Goal: Task Accomplishment & Management: Use online tool/utility

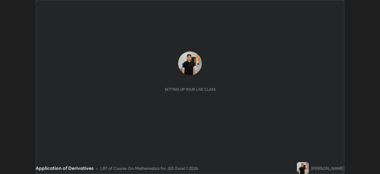
scroll to position [174, 380]
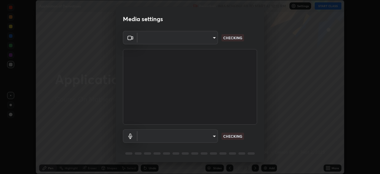
type input "100c0e0e409b1508d569c815e84311e0868d033d0fb9fb46bc53c870fbf18875"
type input "default"
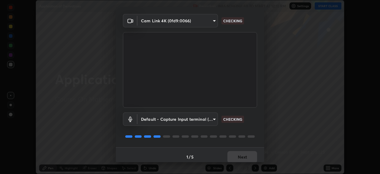
scroll to position [21, 0]
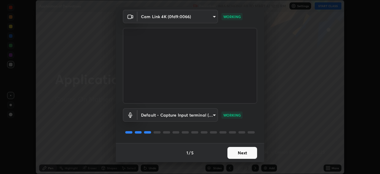
click at [248, 153] on button "Next" at bounding box center [243, 153] width 30 height 12
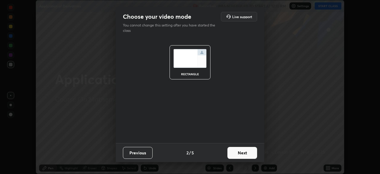
scroll to position [0, 0]
click at [247, 152] on button "Next" at bounding box center [243, 153] width 30 height 12
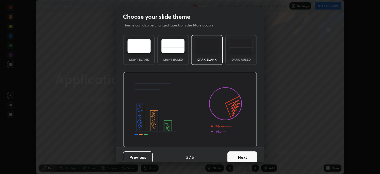
click at [248, 153] on button "Next" at bounding box center [243, 157] width 30 height 12
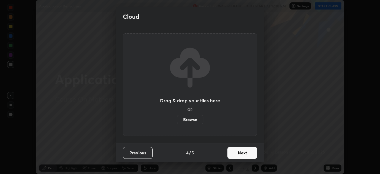
click at [250, 153] on button "Next" at bounding box center [243, 153] width 30 height 12
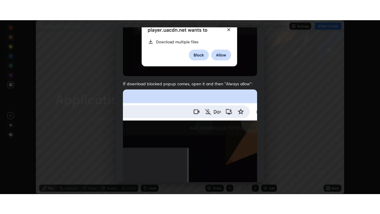
scroll to position [142, 0]
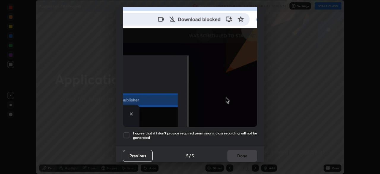
click at [124, 134] on div at bounding box center [126, 135] width 7 height 7
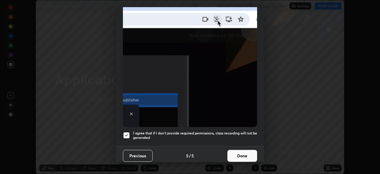
click at [246, 154] on button "Done" at bounding box center [243, 156] width 30 height 12
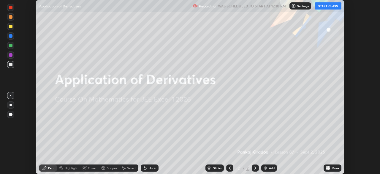
click at [329, 167] on icon at bounding box center [329, 166] width 1 height 1
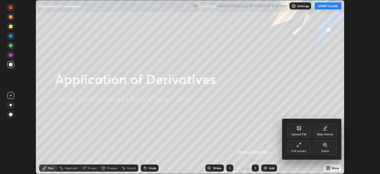
click at [305, 148] on div "Full screen" at bounding box center [299, 147] width 24 height 14
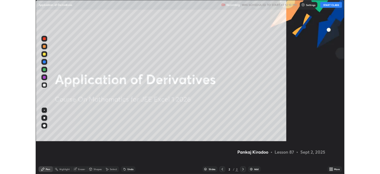
scroll to position [214, 380]
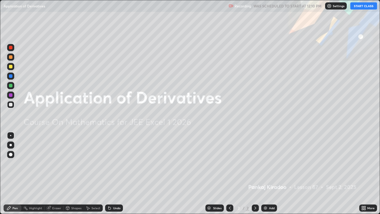
click at [272, 174] on div "Add" at bounding box center [272, 208] width 6 height 3
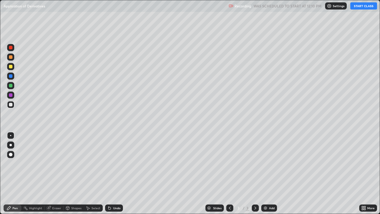
click at [356, 6] on button "START CLASS" at bounding box center [364, 5] width 27 height 7
click at [112, 174] on div "Undo" at bounding box center [114, 207] width 18 height 7
click at [109, 174] on icon at bounding box center [109, 208] width 2 height 2
click at [112, 174] on div "Undo" at bounding box center [114, 207] width 18 height 7
click at [113, 174] on div "Undo" at bounding box center [116, 208] width 7 height 3
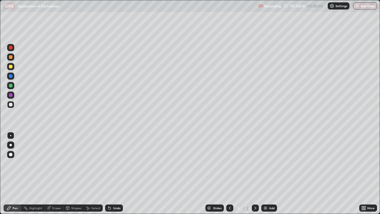
click at [112, 174] on div "Undo" at bounding box center [114, 207] width 18 height 7
click at [113, 174] on div "Undo" at bounding box center [116, 208] width 7 height 3
click at [53, 174] on div "Eraser" at bounding box center [56, 208] width 9 height 3
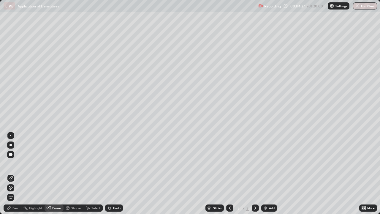
click at [15, 174] on div "Pen" at bounding box center [14, 208] width 5 height 3
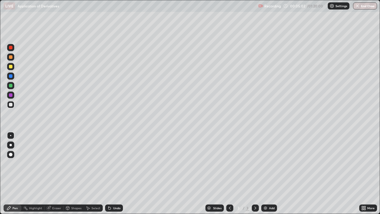
click at [11, 67] on div at bounding box center [11, 67] width 4 height 4
click at [267, 174] on img at bounding box center [265, 208] width 5 height 5
click at [264, 174] on img at bounding box center [265, 208] width 5 height 5
click at [265, 174] on img at bounding box center [265, 208] width 5 height 5
click at [11, 106] on div at bounding box center [11, 105] width 4 height 4
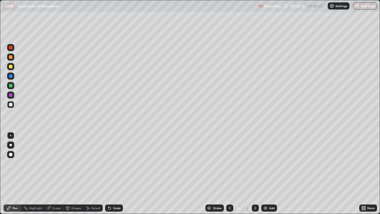
click at [58, 174] on div "Eraser" at bounding box center [56, 208] width 9 height 3
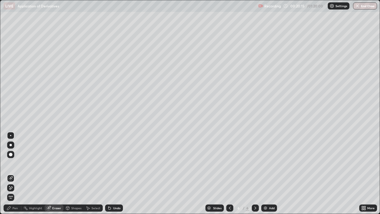
click at [15, 174] on div "Pen" at bounding box center [14, 208] width 5 height 3
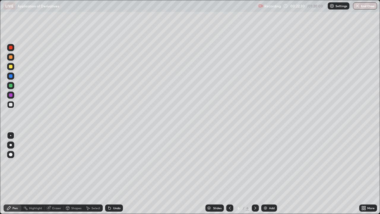
click at [114, 174] on div "Undo" at bounding box center [116, 208] width 7 height 3
click at [265, 174] on div "Add" at bounding box center [270, 207] width 16 height 7
click at [10, 68] on div at bounding box center [11, 67] width 4 height 4
click at [12, 106] on div at bounding box center [11, 105] width 4 height 4
click at [49, 174] on icon at bounding box center [49, 208] width 4 height 4
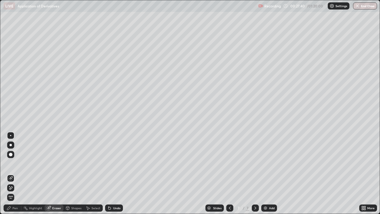
click at [16, 174] on div "Pen" at bounding box center [13, 207] width 18 height 7
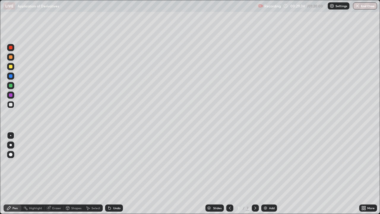
click at [113, 174] on div "Undo" at bounding box center [116, 208] width 7 height 3
click at [111, 174] on icon at bounding box center [109, 208] width 5 height 5
click at [110, 174] on icon at bounding box center [109, 208] width 2 height 2
click at [10, 97] on div at bounding box center [10, 95] width 7 height 7
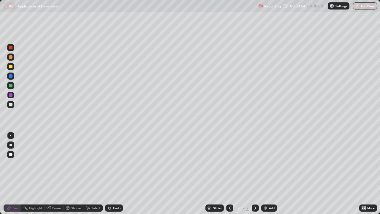
click at [230, 174] on icon at bounding box center [230, 208] width 5 height 5
click at [255, 174] on icon at bounding box center [255, 208] width 5 height 5
click at [265, 174] on img at bounding box center [265, 208] width 5 height 5
click at [11, 65] on div at bounding box center [11, 67] width 4 height 4
click at [12, 106] on div at bounding box center [11, 105] width 4 height 4
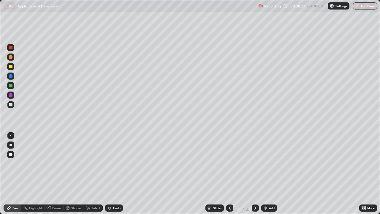
click at [51, 174] on div "Eraser" at bounding box center [54, 207] width 19 height 7
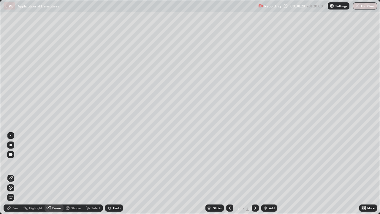
click at [14, 174] on div "Pen" at bounding box center [13, 207] width 18 height 7
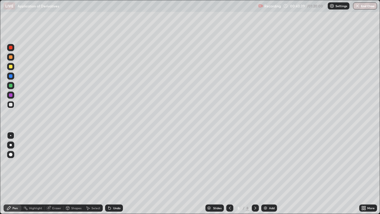
click at [269, 174] on div "Add" at bounding box center [272, 208] width 6 height 3
click at [10, 67] on div at bounding box center [11, 67] width 4 height 4
click at [263, 174] on img at bounding box center [265, 208] width 5 height 5
click at [12, 105] on div at bounding box center [11, 105] width 4 height 4
click at [263, 174] on img at bounding box center [265, 208] width 5 height 5
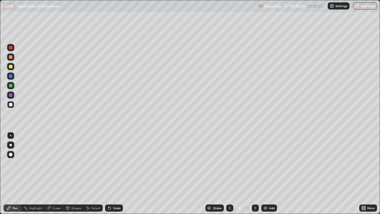
click at [229, 174] on icon at bounding box center [230, 208] width 5 height 5
click at [265, 174] on img at bounding box center [265, 208] width 5 height 5
click at [11, 68] on div at bounding box center [11, 67] width 4 height 4
click at [113, 174] on div "Undo" at bounding box center [116, 208] width 7 height 3
click at [111, 174] on div "Undo" at bounding box center [114, 207] width 18 height 7
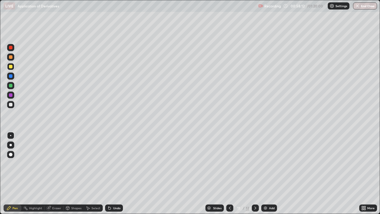
click at [111, 174] on icon at bounding box center [109, 208] width 5 height 5
click at [98, 174] on div "Select" at bounding box center [93, 208] width 19 height 12
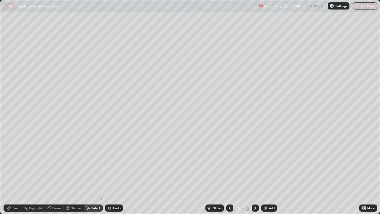
click at [101, 174] on div "0 ° Undo Copy Duplicate Duplicate to new slide Delete" at bounding box center [190, 106] width 380 height 213
click at [103, 174] on div "0 ° Undo Copy Duplicate Duplicate to new slide Delete" at bounding box center [190, 106] width 380 height 213
click at [16, 174] on div "Pen" at bounding box center [14, 208] width 5 height 3
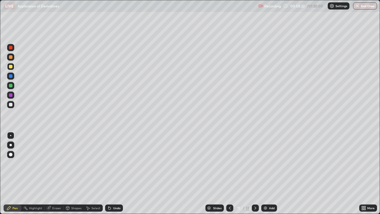
click at [100, 174] on div "Select" at bounding box center [93, 208] width 19 height 12
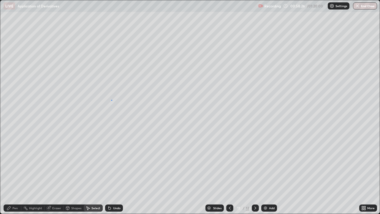
click at [111, 100] on div "0 ° Undo Copy Duplicate Duplicate to new slide Delete" at bounding box center [190, 106] width 380 height 213
click at [14, 174] on div "Pen" at bounding box center [13, 207] width 18 height 7
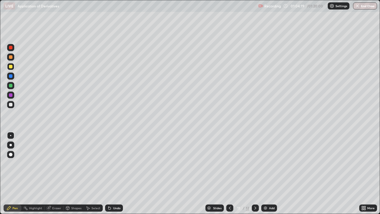
click at [265, 174] on img at bounding box center [265, 208] width 5 height 5
click at [12, 67] on div at bounding box center [11, 67] width 4 height 4
click at [363, 7] on button "End Class" at bounding box center [365, 5] width 24 height 7
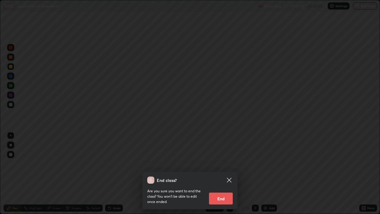
click at [362, 6] on div "End class? Are you sure you want to end the class? You won’t be able to edit on…" at bounding box center [190, 107] width 380 height 214
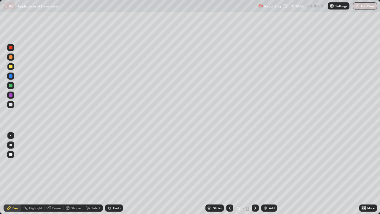
click at [363, 6] on button "End Class" at bounding box center [365, 5] width 24 height 7
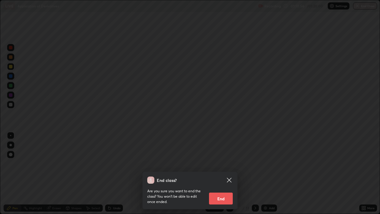
click at [222, 174] on button "End" at bounding box center [221, 199] width 24 height 12
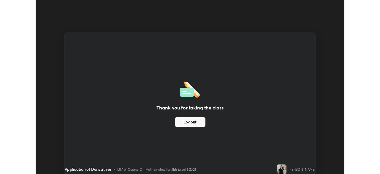
scroll to position [29548, 29341]
